Goal: Task Accomplishment & Management: Use online tool/utility

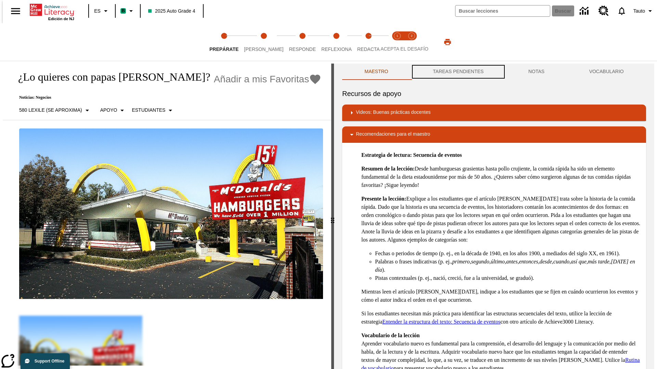
click at [457, 72] on button "TAREAS PENDIENTES" at bounding box center [457, 72] width 95 height 16
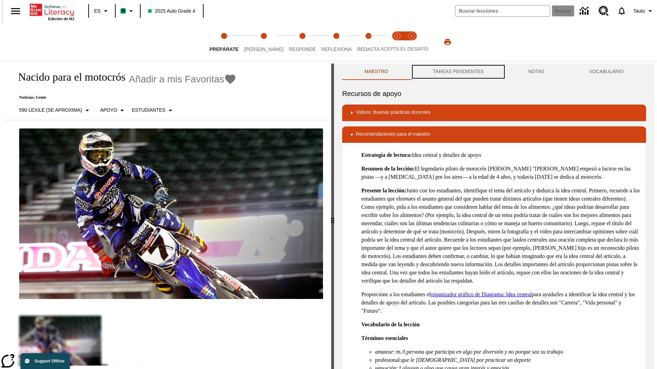
click at [457, 72] on button "TAREAS PENDIENTES" at bounding box center [457, 72] width 95 height 16
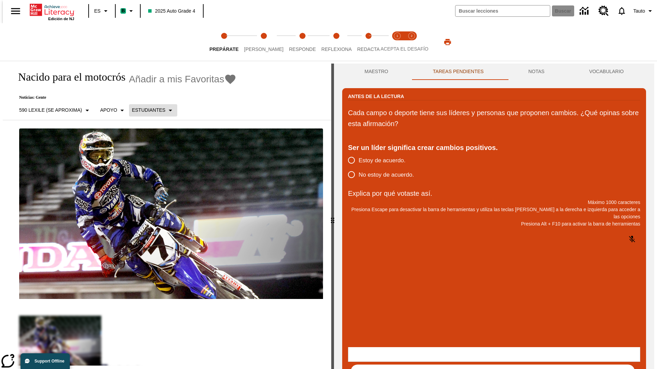
click at [149, 110] on p "Estudiantes" at bounding box center [149, 110] width 34 height 7
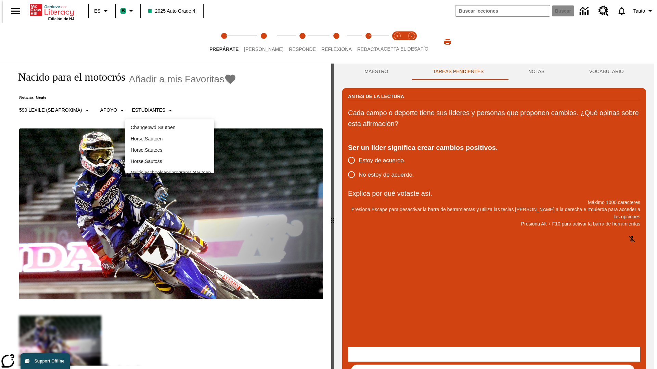
click at [170, 150] on p "Horse , Sautoes" at bounding box center [170, 150] width 78 height 7
